Goal: Transaction & Acquisition: Purchase product/service

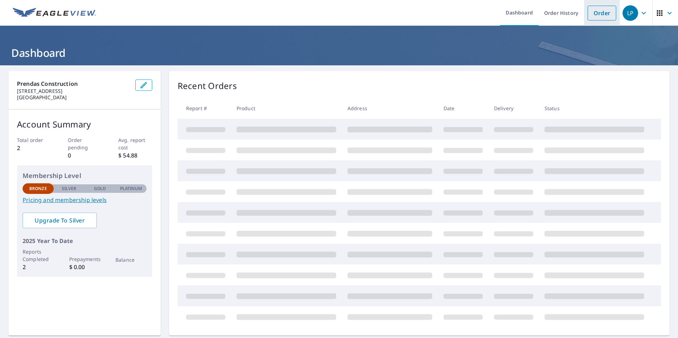
click at [602, 19] on link "Order" at bounding box center [602, 13] width 29 height 15
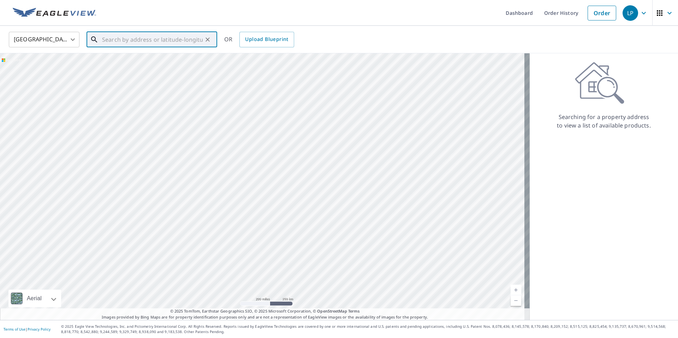
click at [163, 42] on input "text" at bounding box center [152, 40] width 101 height 20
paste input "[STREET_ADDRESS][PERSON_NAME]"
click at [178, 55] on li "[STREET_ADDRESS][PERSON_NAME]" at bounding box center [152, 64] width 131 height 24
type input "[STREET_ADDRESS][PERSON_NAME]"
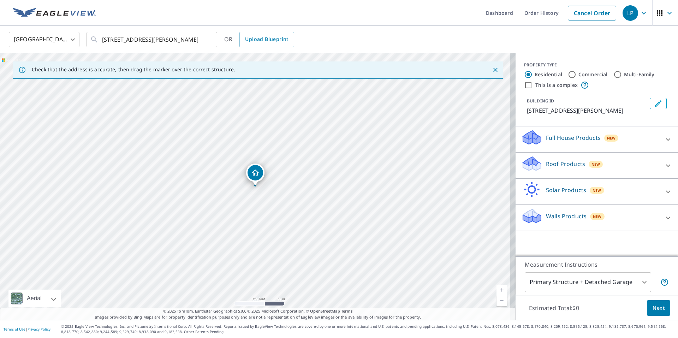
click at [620, 210] on div "Walls Products New" at bounding box center [590, 218] width 138 height 20
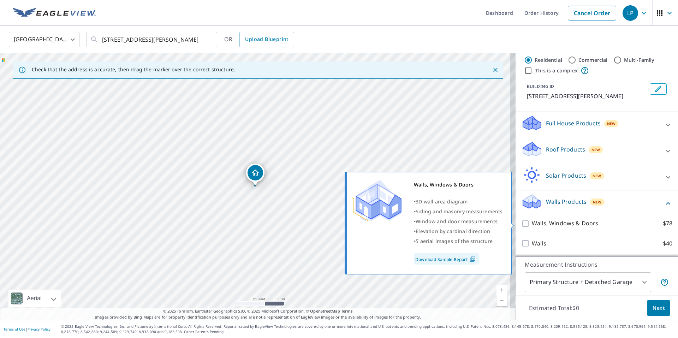
click at [551, 227] on p "Walls, Windows & Doors" at bounding box center [565, 223] width 66 height 9
click at [532, 227] on input "Walls, Windows & Doors $78" at bounding box center [526, 223] width 11 height 8
checkbox input "true"
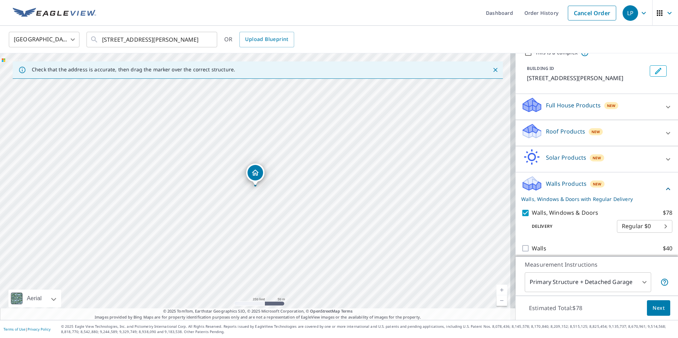
scroll to position [37, 0]
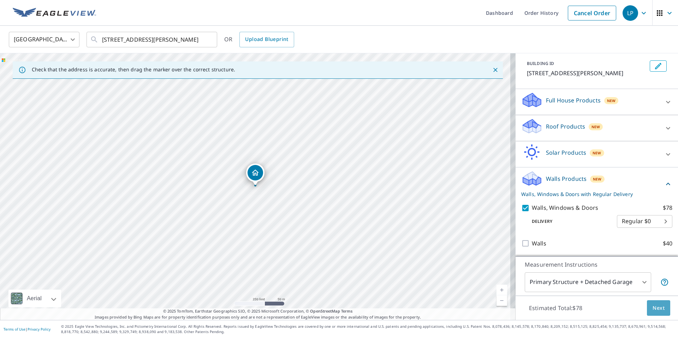
click at [656, 307] on span "Next" at bounding box center [659, 308] width 12 height 9
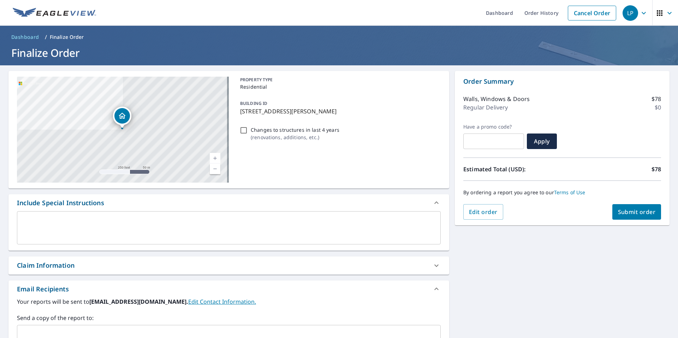
click at [284, 221] on textarea at bounding box center [229, 228] width 414 height 20
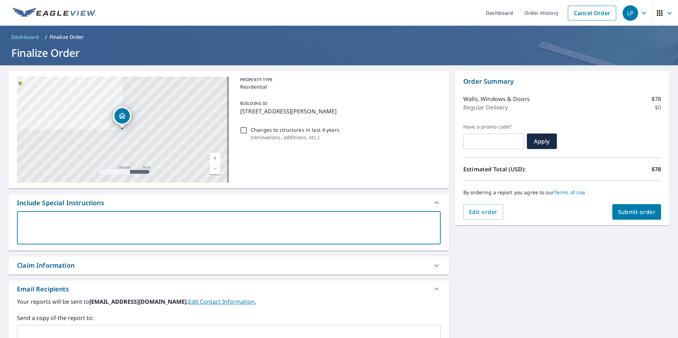
type textarea "i"
type textarea "x"
type textarea "i"
type textarea "x"
type textarea "i n"
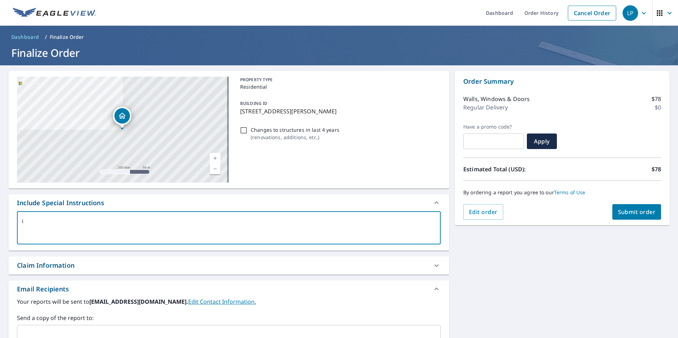
type textarea "x"
type textarea "i ne"
type textarea "x"
type textarea "i [PERSON_NAME]"
type textarea "x"
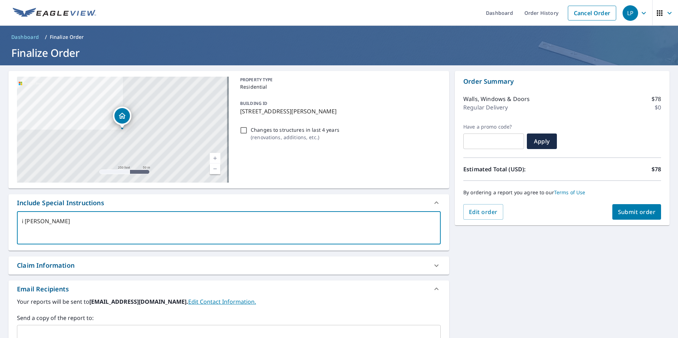
type textarea "i [PERSON_NAME]"
type textarea "x"
type textarea "i [PERSON_NAME] t"
type textarea "x"
type textarea "i [PERSON_NAME] th"
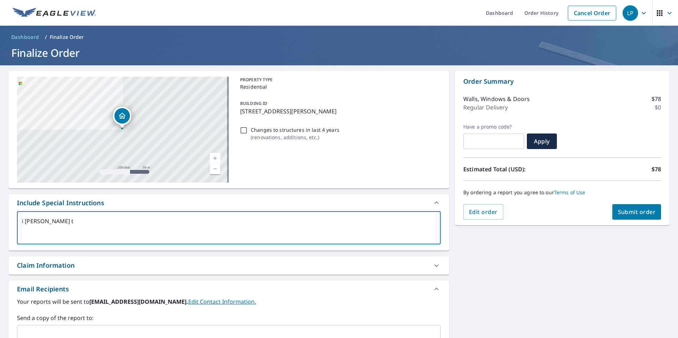
type textarea "x"
type textarea "i [PERSON_NAME] the"
type textarea "x"
type textarea "i [PERSON_NAME] the"
type textarea "x"
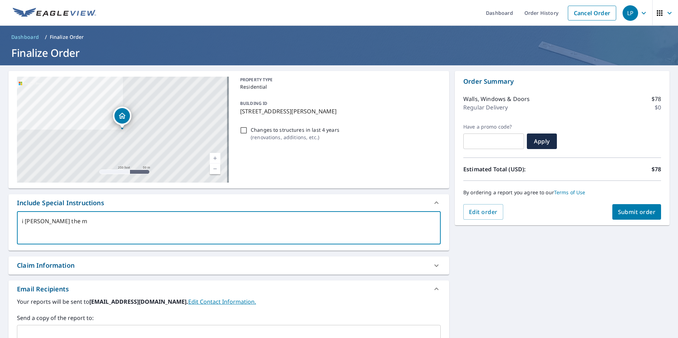
type textarea "i [PERSON_NAME] the mn"
type textarea "x"
type textarea "i [PERSON_NAME] the m"
type textarea "x"
type textarea "i [PERSON_NAME] the"
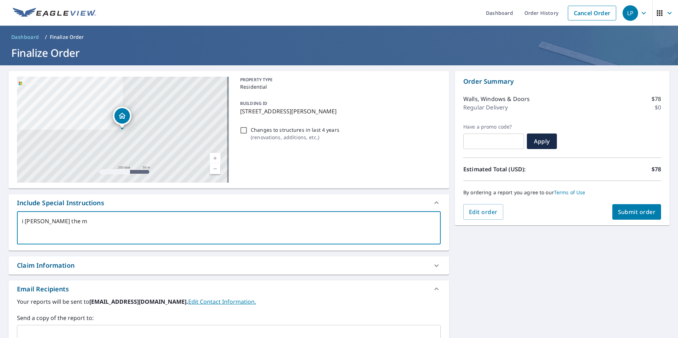
type textarea "x"
type textarea "i [PERSON_NAME] the m"
type textarea "x"
type textarea "i [PERSON_NAME] the"
type textarea "x"
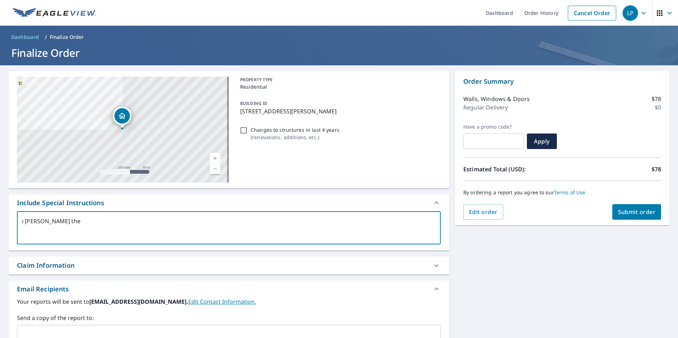
type textarea "i [PERSON_NAME] the"
type textarea "x"
type textarea "i [PERSON_NAME] th"
type textarea "x"
type textarea "i [PERSON_NAME] t"
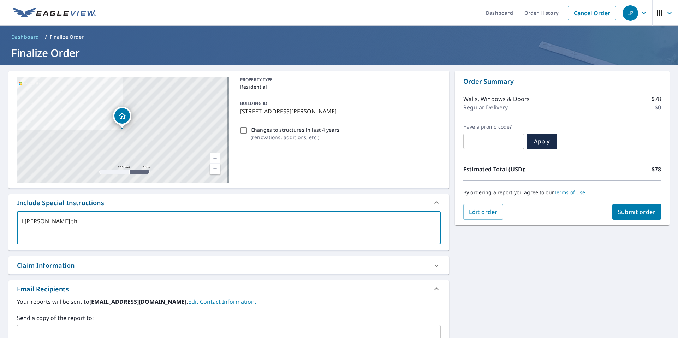
type textarea "x"
type textarea "i [PERSON_NAME]"
type textarea "x"
type textarea "i [PERSON_NAME]"
type textarea "x"
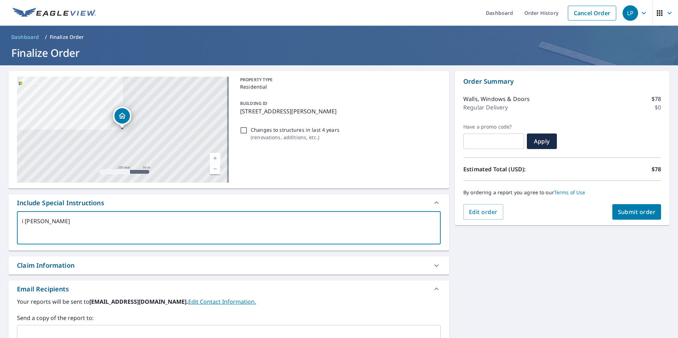
type textarea "i ne"
type textarea "x"
type textarea "i nee"
type textarea "x"
type textarea "i nee"
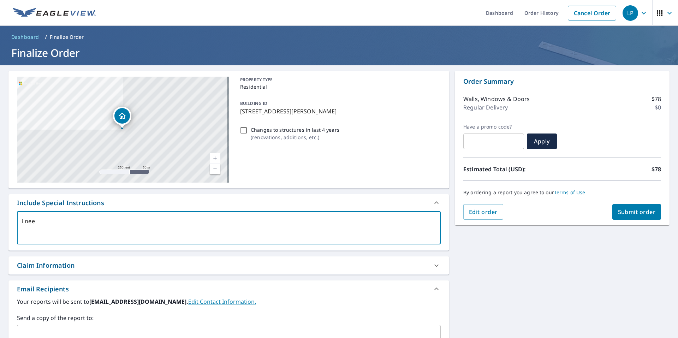
type textarea "x"
type textarea "i nee"
type textarea "x"
type textarea "i need"
type textarea "x"
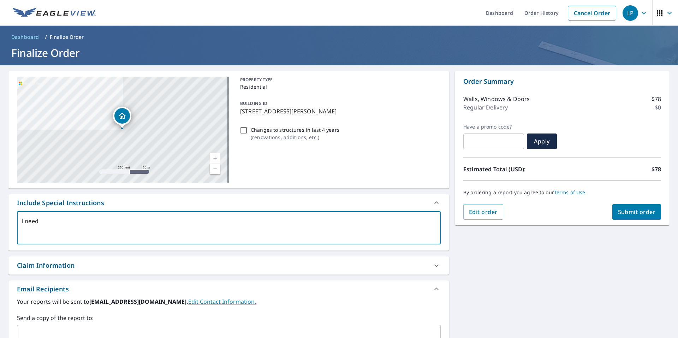
type textarea "i need"
type textarea "x"
type textarea "i need t"
type textarea "x"
type textarea "i need th"
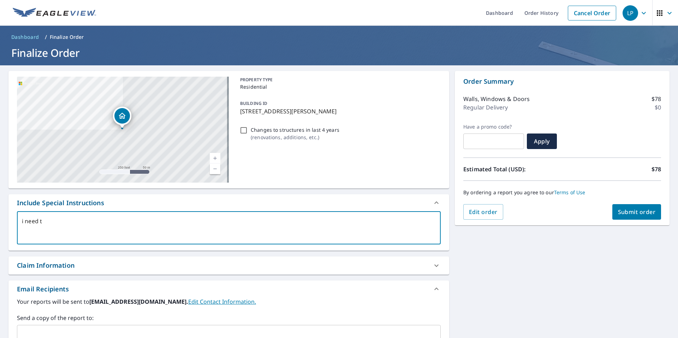
type textarea "x"
type textarea "i need the"
type textarea "x"
type textarea "i need the"
type textarea "x"
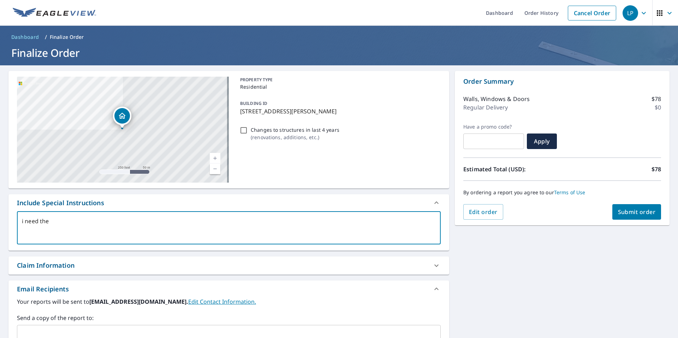
type textarea "i need the c"
type textarea "x"
type textarea "i need the co"
type textarea "x"
type textarea "i need the cou"
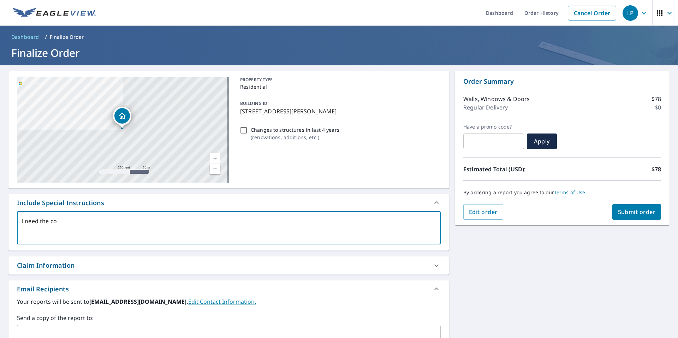
type textarea "x"
type textarea "i need the coun"
type textarea "x"
type textarea "i need the count"
type textarea "x"
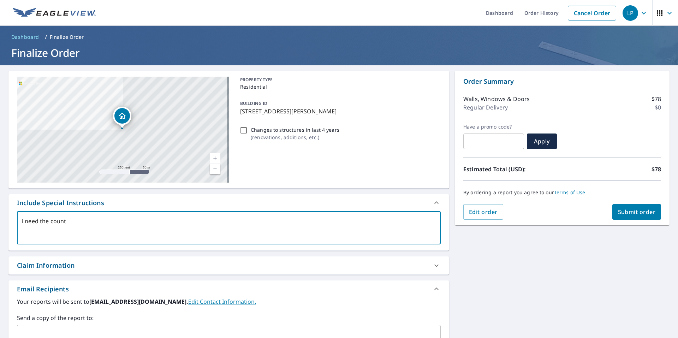
type textarea "i need the count"
type textarea "x"
type textarea "i need the count a"
type textarea "x"
type textarea "i need the count an"
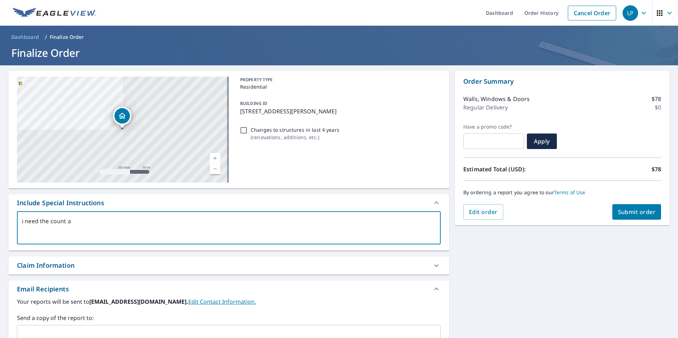
type textarea "x"
type textarea "i need the count and"
type textarea "x"
type textarea "i need the count and"
type textarea "x"
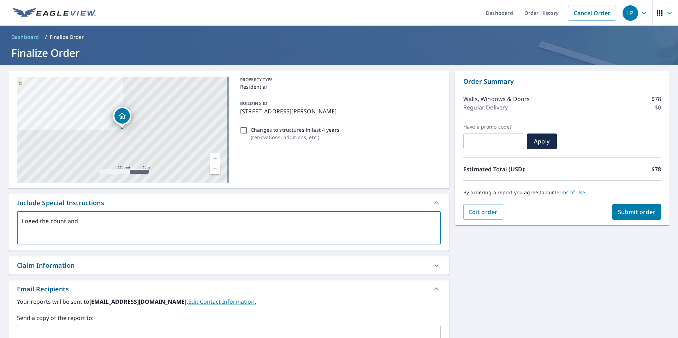
type textarea "i need the count and m"
type textarea "x"
type textarea "i need the count and me"
type textarea "x"
type textarea "i need the count and mes"
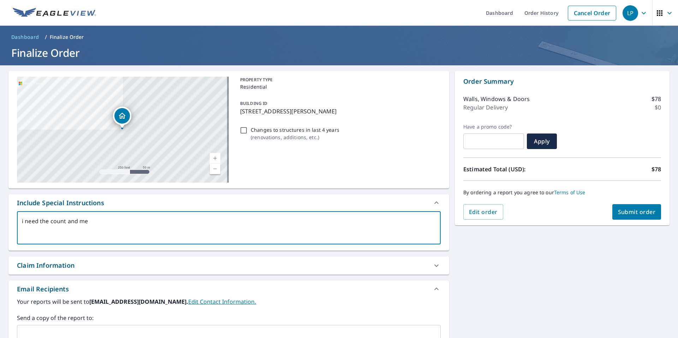
type textarea "x"
type textarea "i need the count and mess"
type textarea "x"
type textarea "i need the count and messu"
type textarea "x"
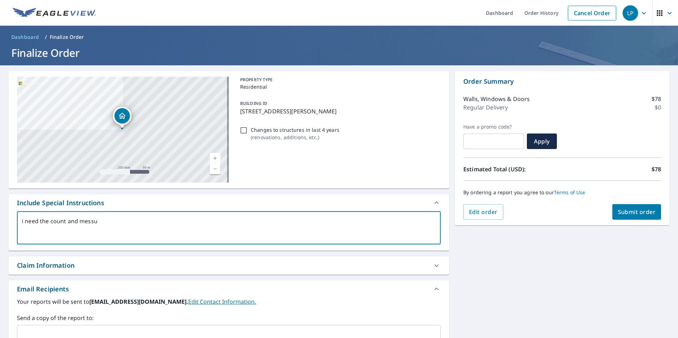
type textarea "i need the count and messur"
type textarea "x"
type textarea "i need the count and messure"
type textarea "x"
type textarea "i need the count and messurem"
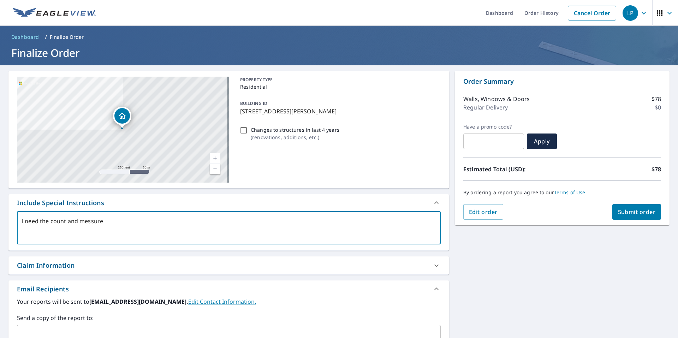
type textarea "x"
type textarea "i need the count and messureme"
type textarea "x"
type textarea "i need the count and messuremen"
type textarea "x"
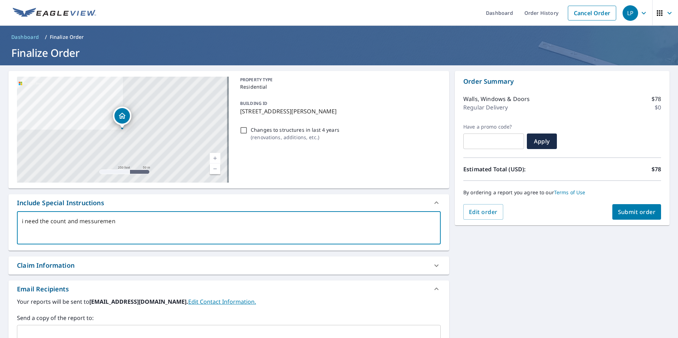
type textarea "i need the count and messurement"
type textarea "x"
type textarea "i need the count and messurements"
type textarea "x"
type textarea "i need the count and messurements"
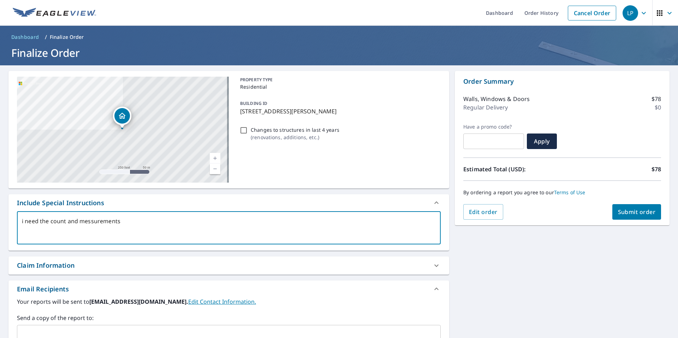
type textarea "x"
type textarea "i need the count and messurements f"
type textarea "x"
type textarea "i need the count and messurements fo"
type textarea "x"
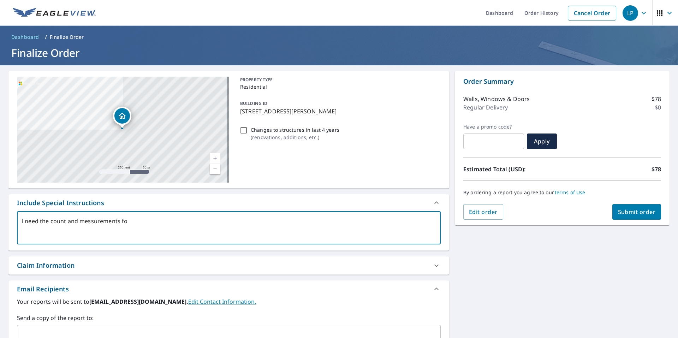
type textarea "i need the count and messurements for"
type textarea "x"
type textarea "i need the count and messurements for"
type textarea "x"
type textarea "i need the count and messurements for a"
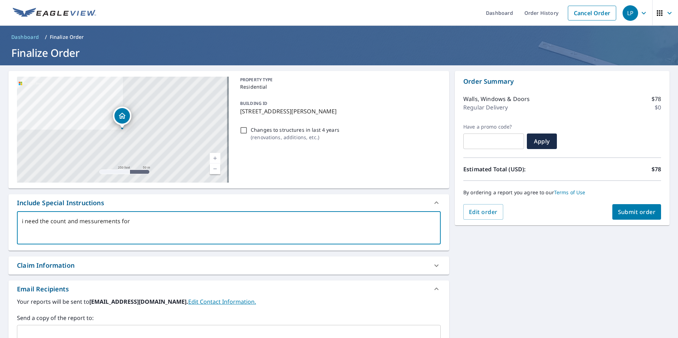
type textarea "x"
type textarea "i need the count and messurements for al"
type textarea "x"
type textarea "i need the count and messurements for all"
type textarea "x"
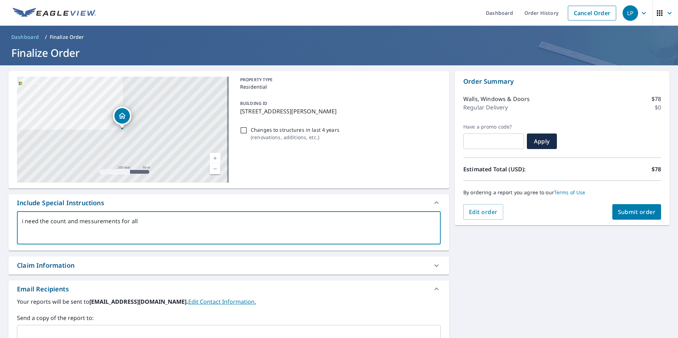
type textarea "i need the count and messurements for all"
type textarea "x"
type textarea "i need the count and messurements for all t"
type textarea "x"
type textarea "i need the count and messurements for all th"
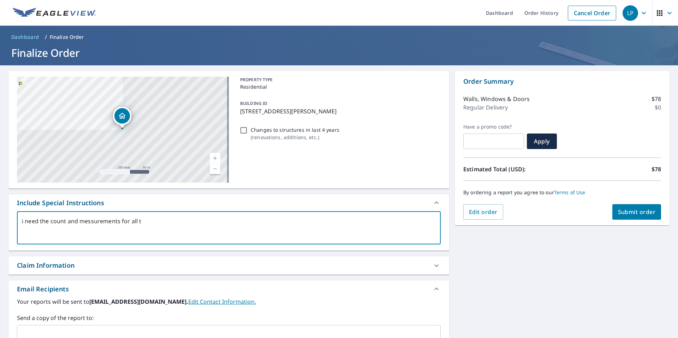
type textarea "x"
type textarea "i need the count and messurements for all the"
type textarea "x"
type textarea "i need the count and messurements for all the"
type textarea "x"
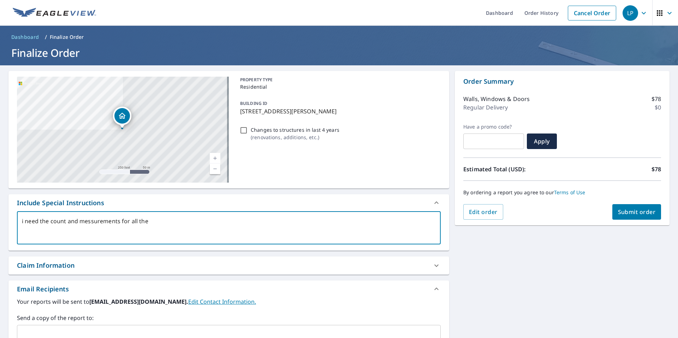
type textarea "i need the count and messurements for all the w"
type textarea "x"
type textarea "i need the count and messurements for all the wi"
type textarea "x"
type textarea "i need the count and messurements for all the win"
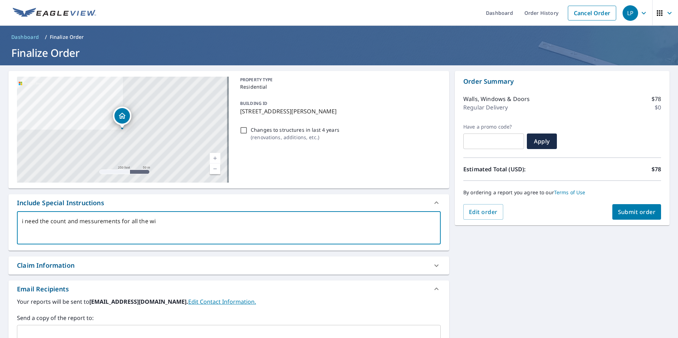
type textarea "x"
type textarea "i need the count and messurements for all the wind"
type textarea "x"
type textarea "i need the count and messurements for all the windo"
type textarea "x"
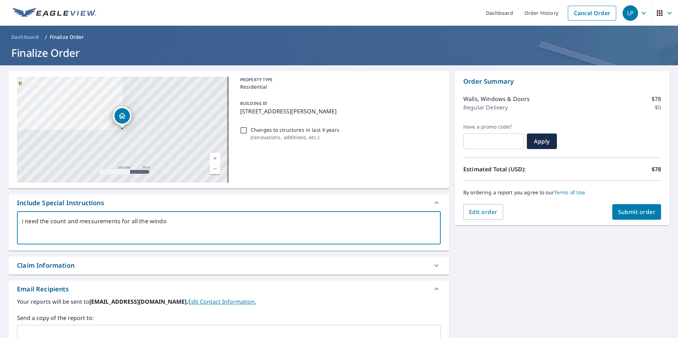
type textarea "i need the count and messurements for all the window"
type textarea "x"
type textarea "i need the count and messurements for all the windows"
type textarea "x"
type textarea "i need the count and messurements for all the windows"
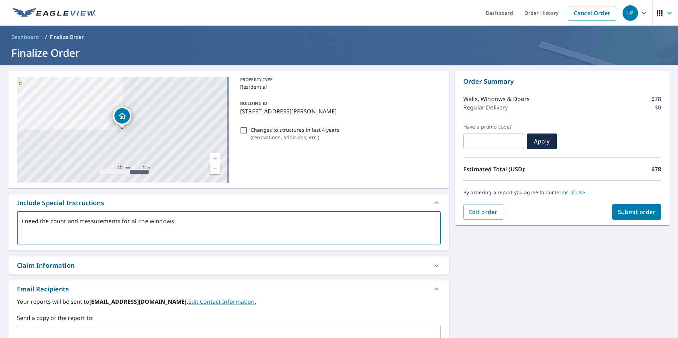
type textarea "x"
type textarea "i need the count and messurements for all the windows"
type textarea "x"
type textarea "i need the count and messurements for all the windows"
type textarea "x"
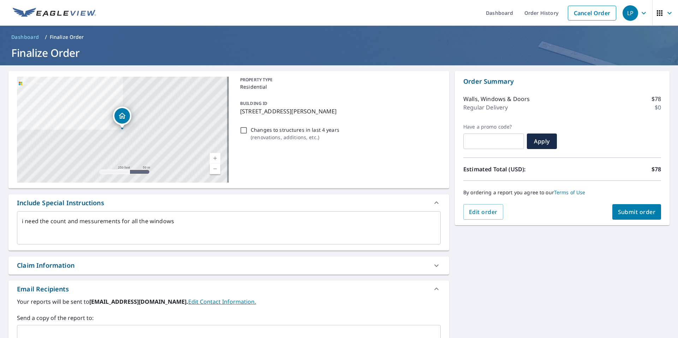
type textarea "i need the count and measurements for all the windows"
type textarea "x"
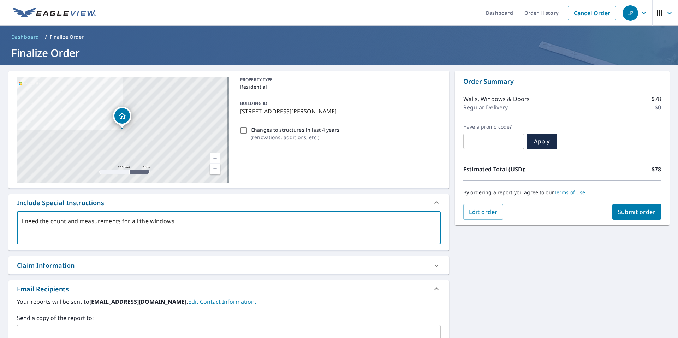
type textarea "i need the count and measurements for all the windows"
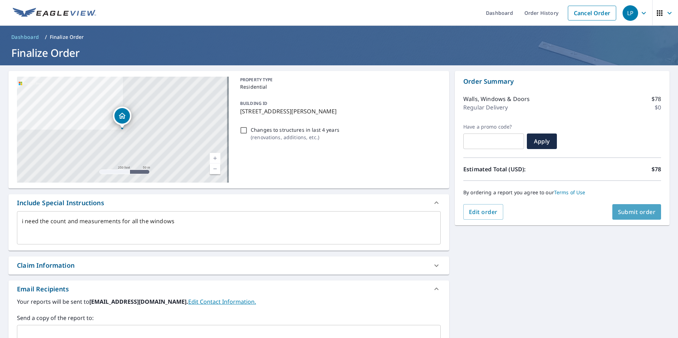
click at [624, 217] on button "Submit order" at bounding box center [636, 212] width 49 height 16
type textarea "x"
